Goal: Find specific page/section: Find specific page/section

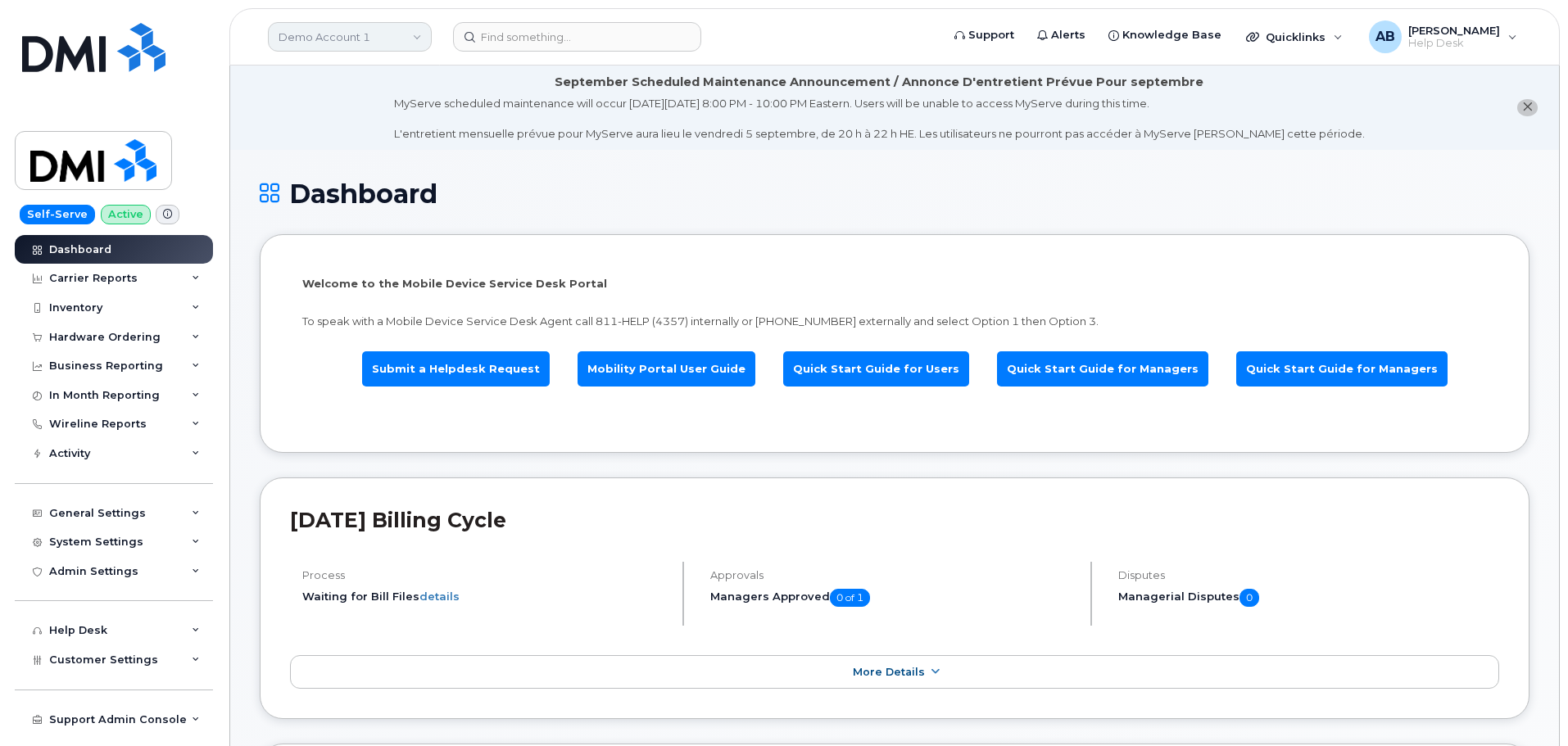
click at [407, 37] on link "Demo Account 1" at bounding box center [350, 36] width 164 height 29
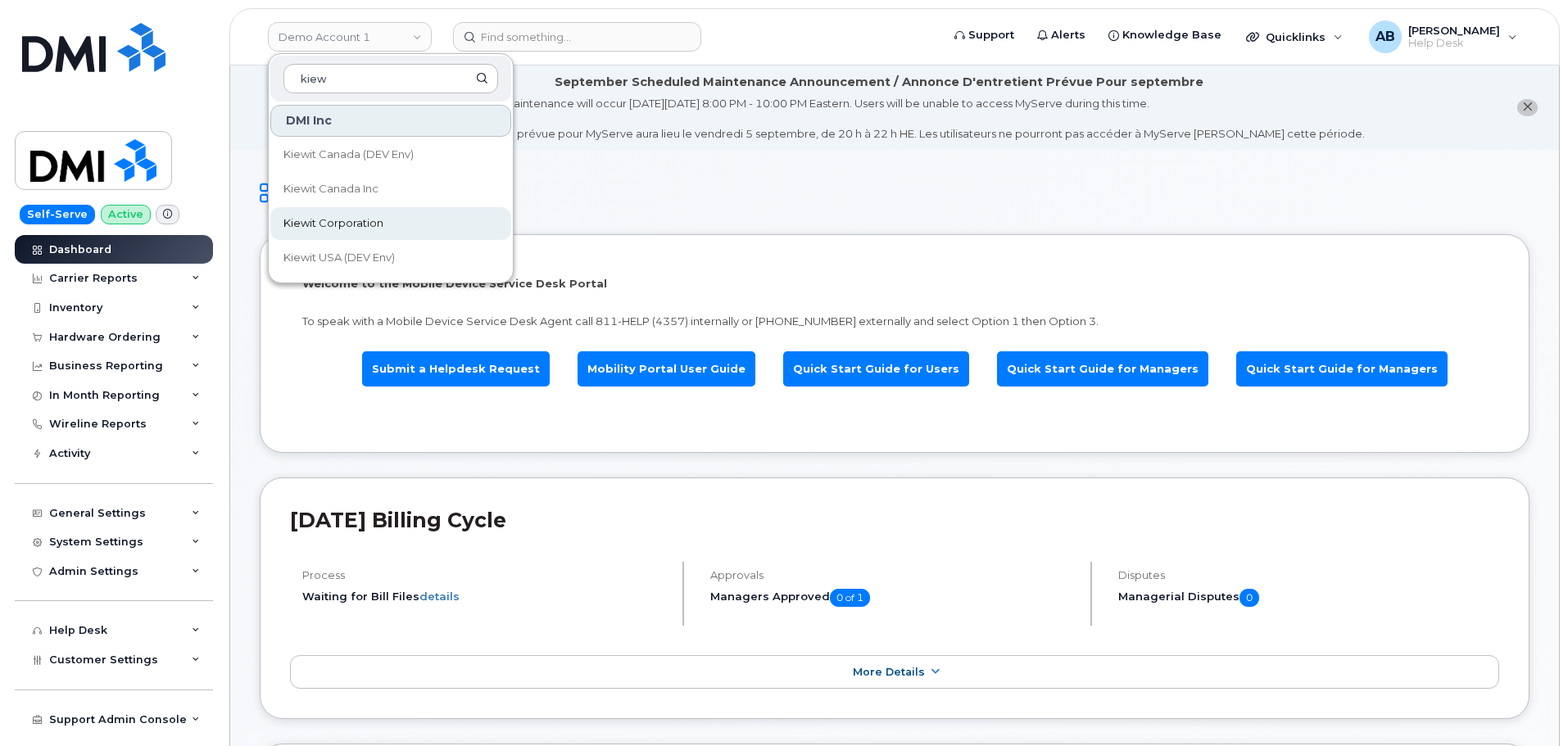
type input "kiew"
click at [370, 225] on span "Kiewit Corporation" at bounding box center [334, 224] width 100 height 16
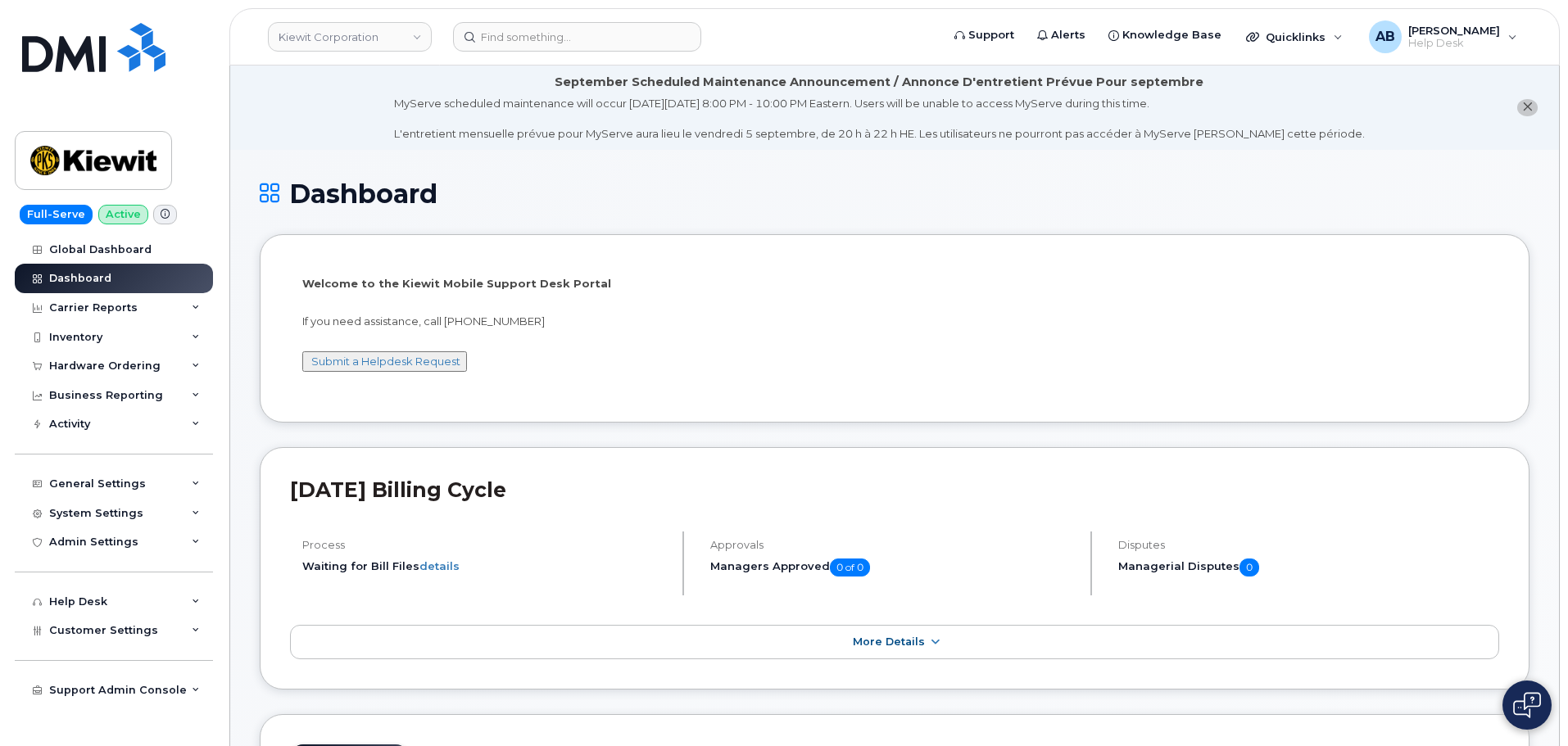
click at [492, 51] on header "Kiewit Corporation Support Alerts Knowledge Base Quicklinks Suspend / Cancel De…" at bounding box center [895, 36] width 1331 height 58
click at [499, 43] on input at bounding box center [578, 36] width 248 height 29
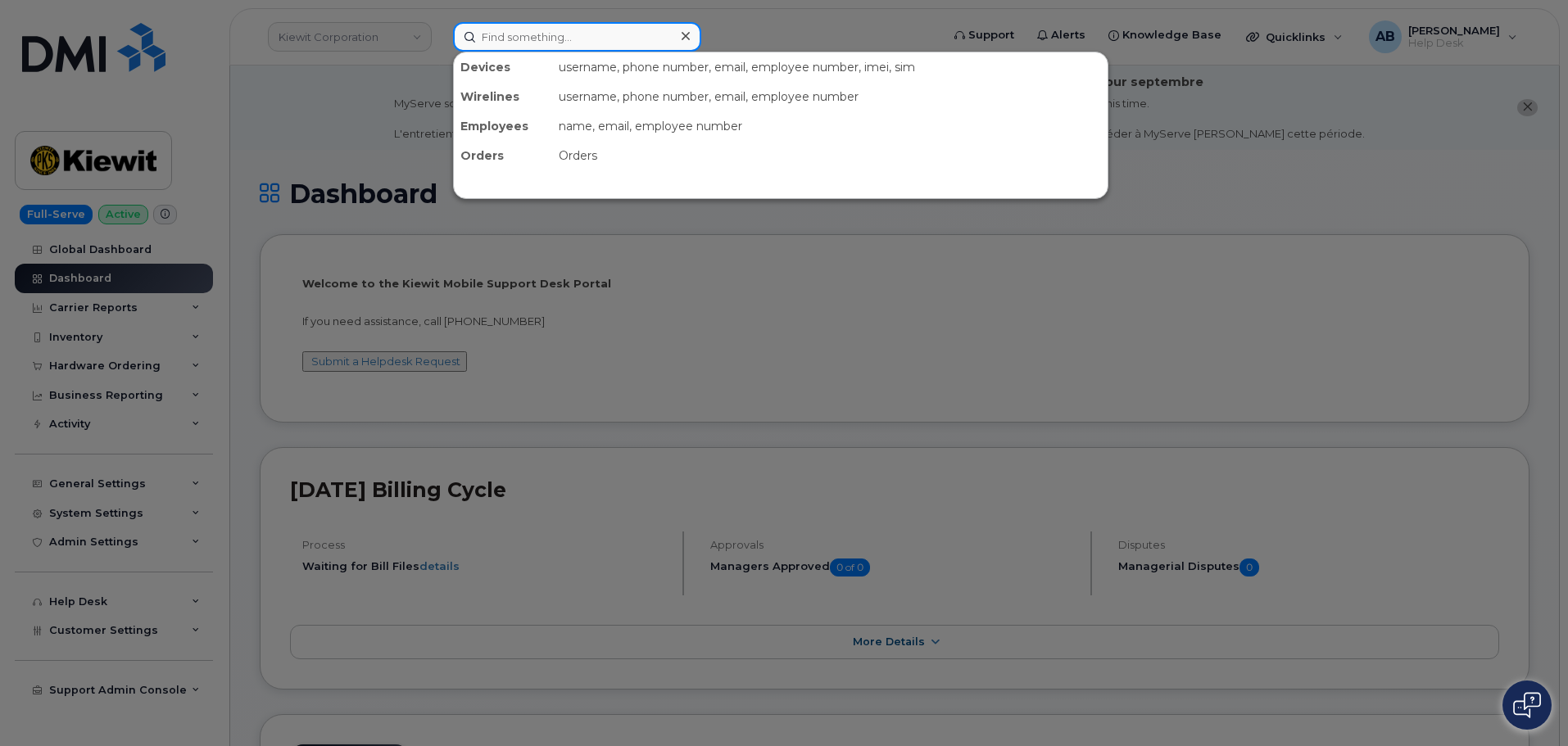
paste input "298445"
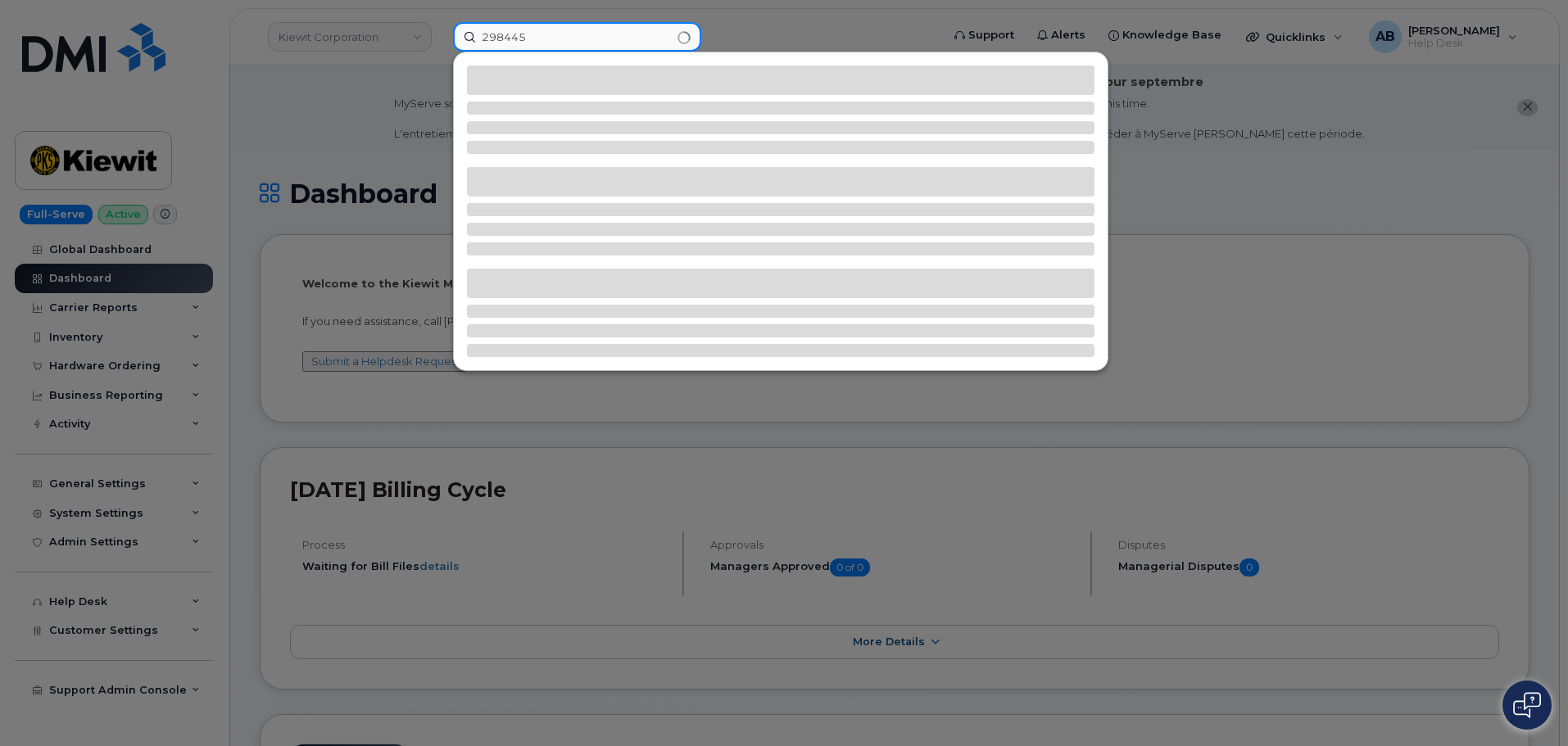
type input "298445"
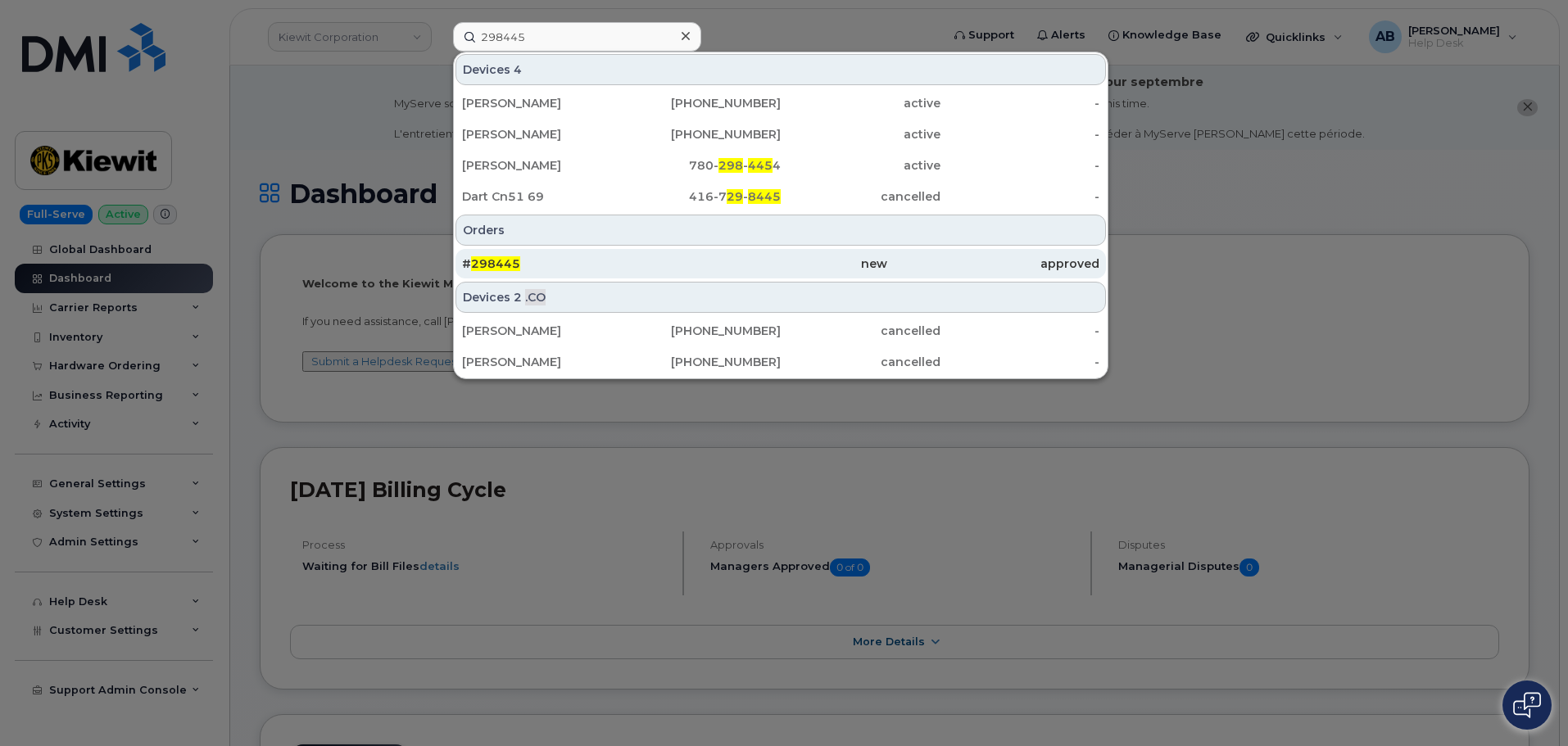
click at [674, 255] on div "# 298445" at bounding box center [780, 263] width 212 height 29
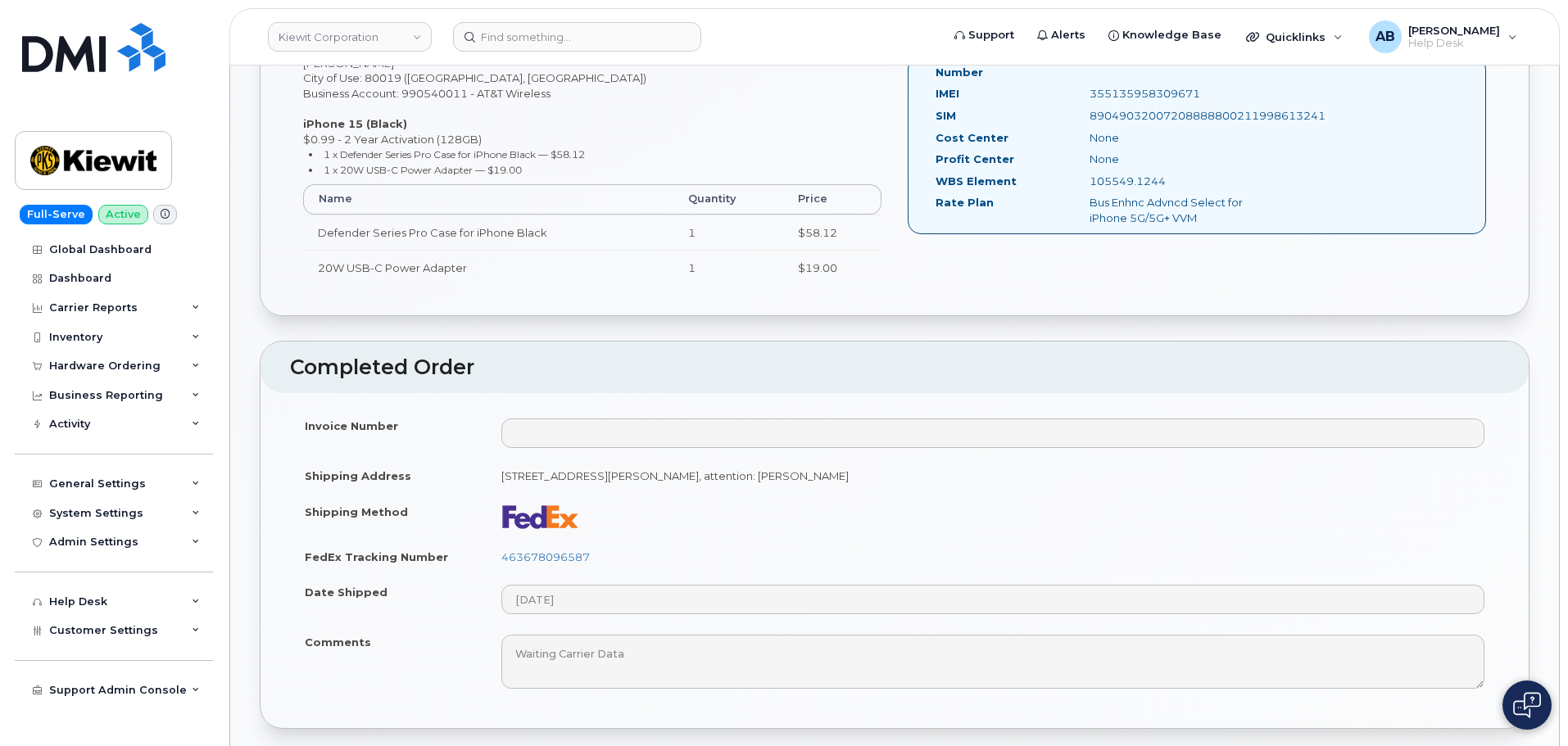
scroll to position [819, 0]
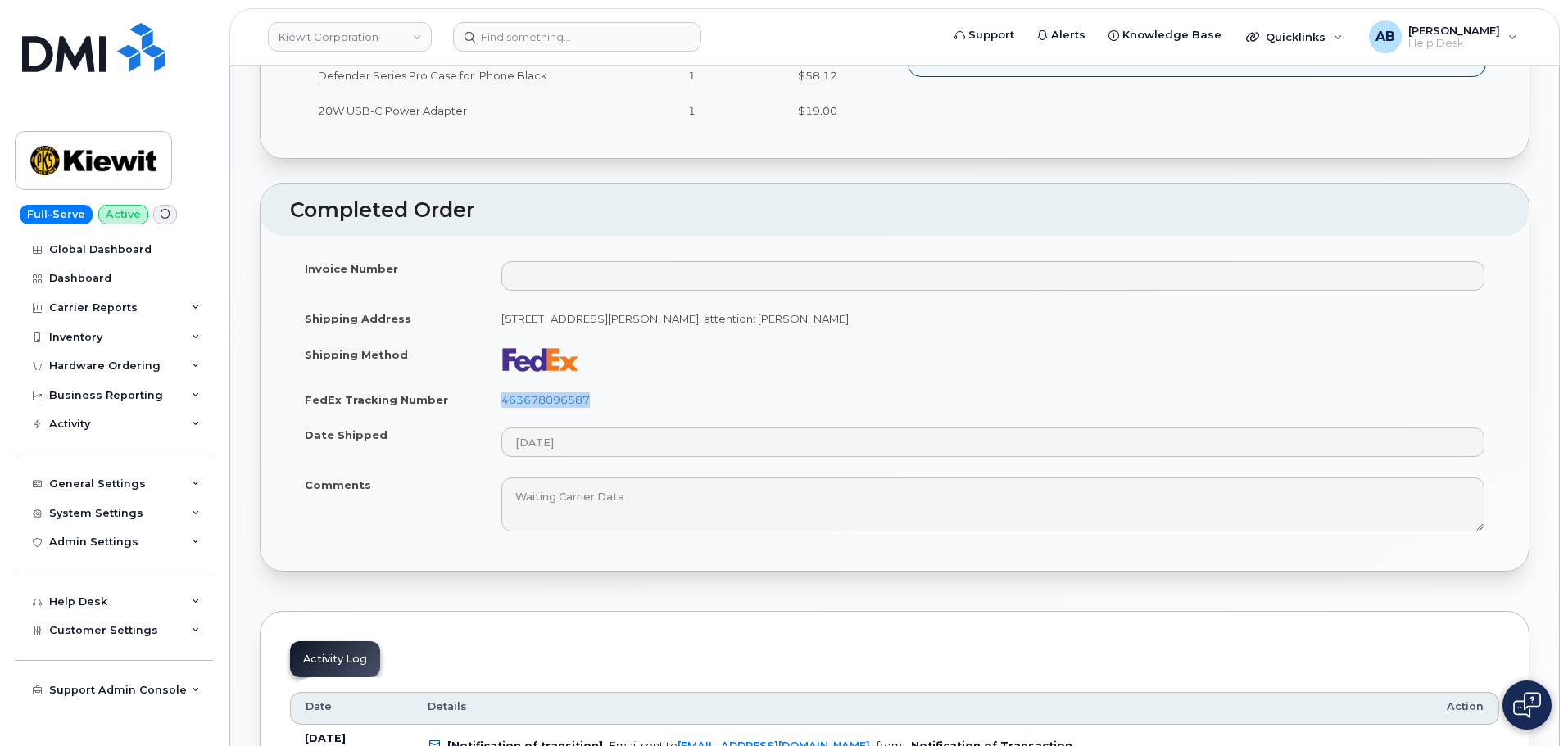
drag, startPoint x: 492, startPoint y: 400, endPoint x: 595, endPoint y: 399, distance: 103.0
click at [595, 399] on td "463678096587" at bounding box center [993, 399] width 1013 height 36
copy link "463678096587"
click at [694, 348] on td at bounding box center [993, 359] width 1013 height 45
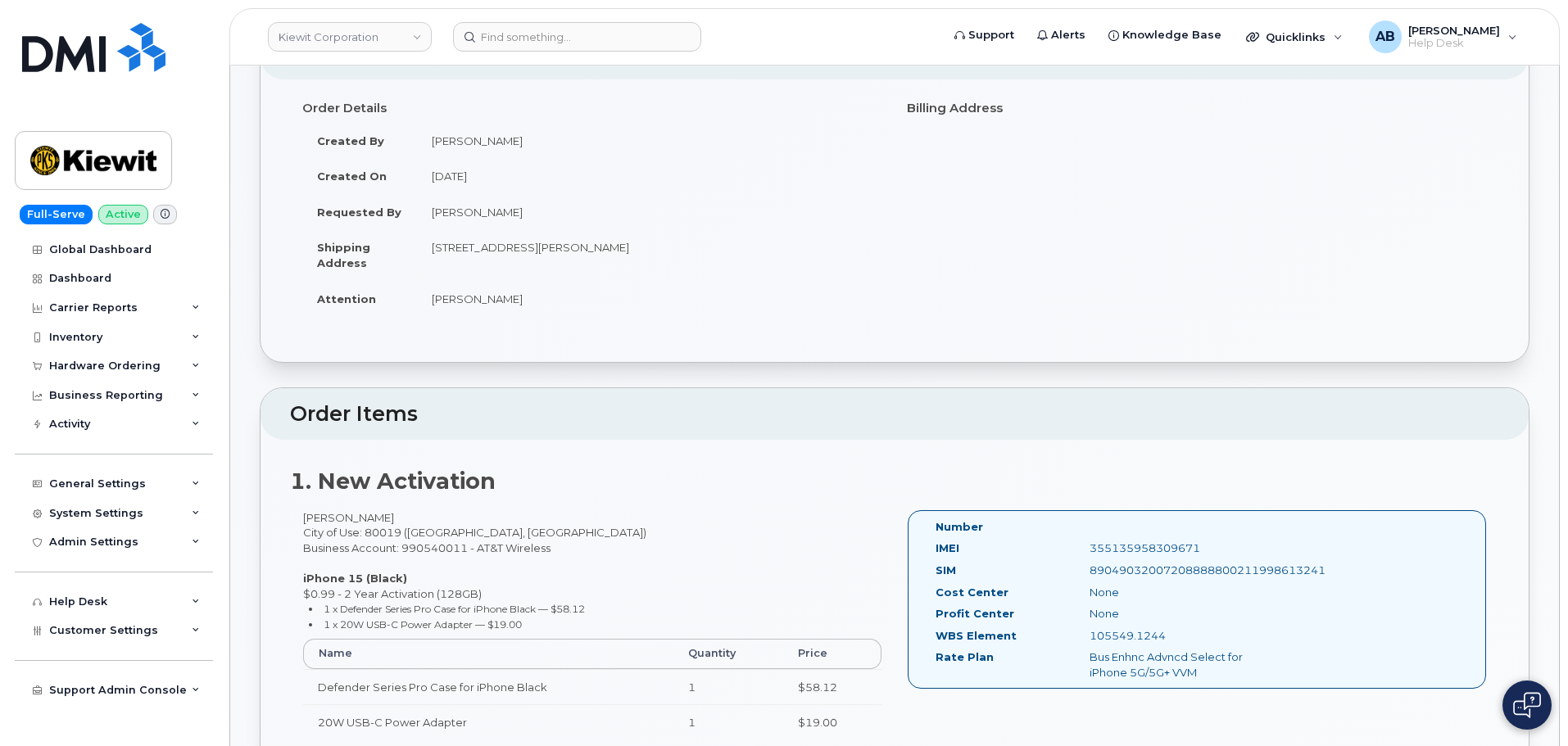
scroll to position [0, 0]
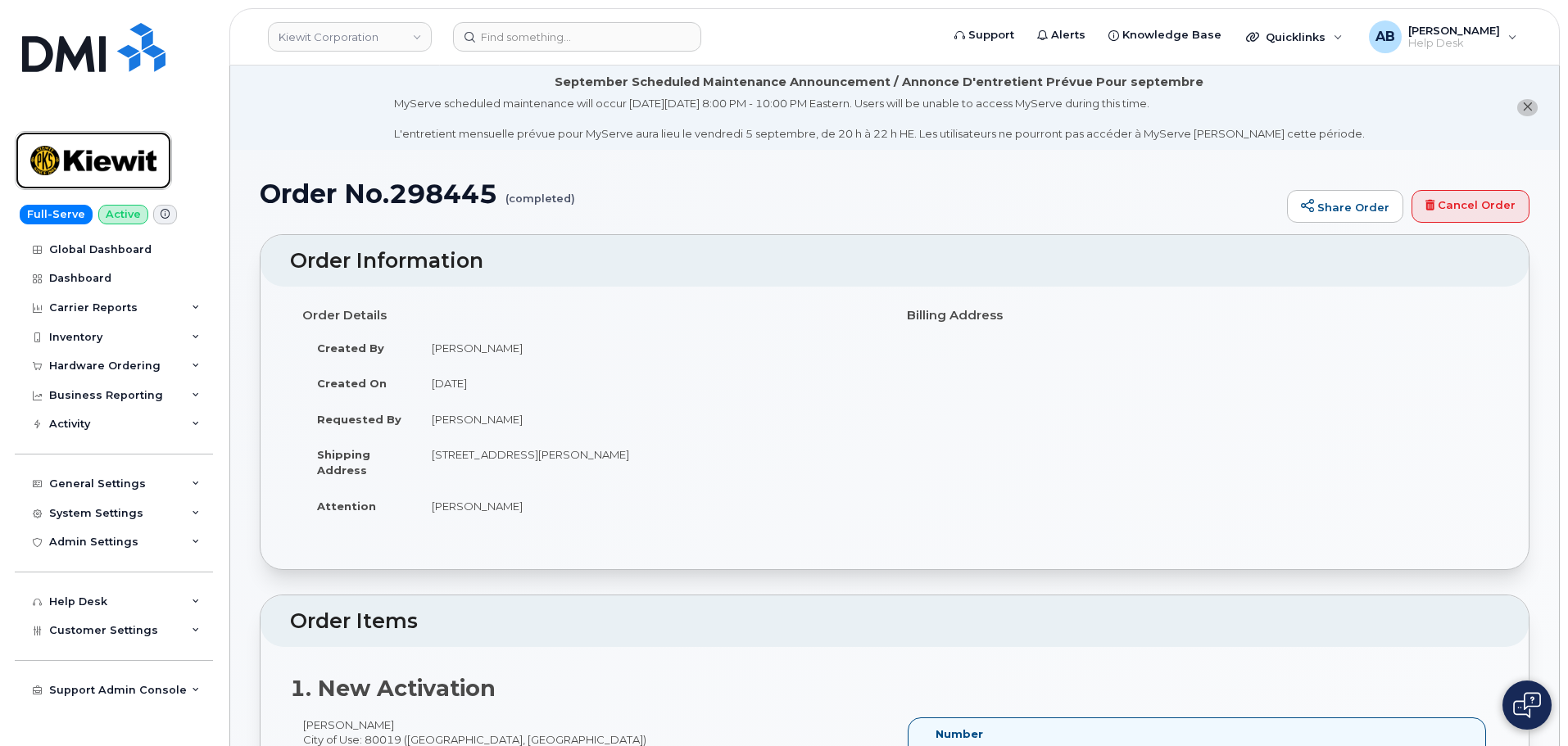
click at [130, 161] on img at bounding box center [93, 161] width 126 height 48
